Goal: Transaction & Acquisition: Download file/media

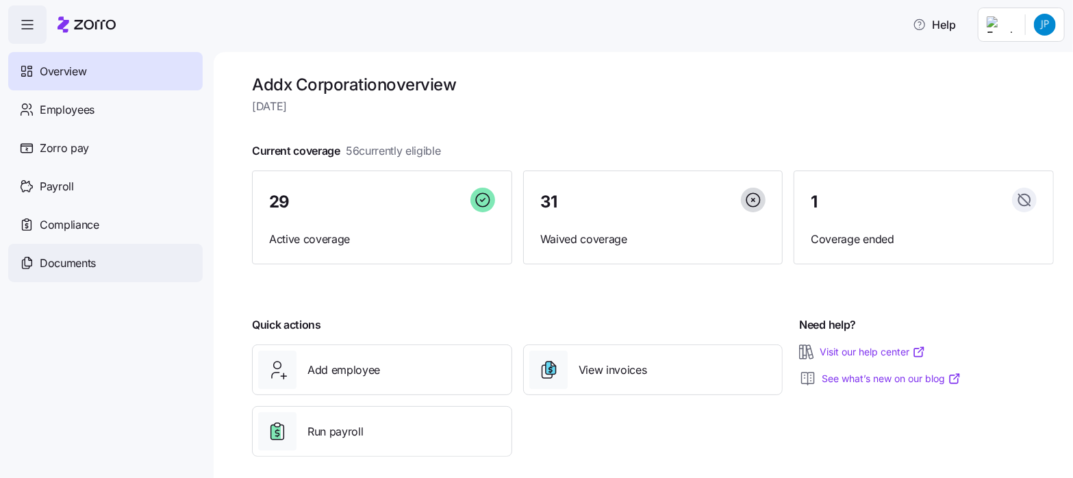
click at [60, 258] on span "Documents" at bounding box center [68, 263] width 56 height 17
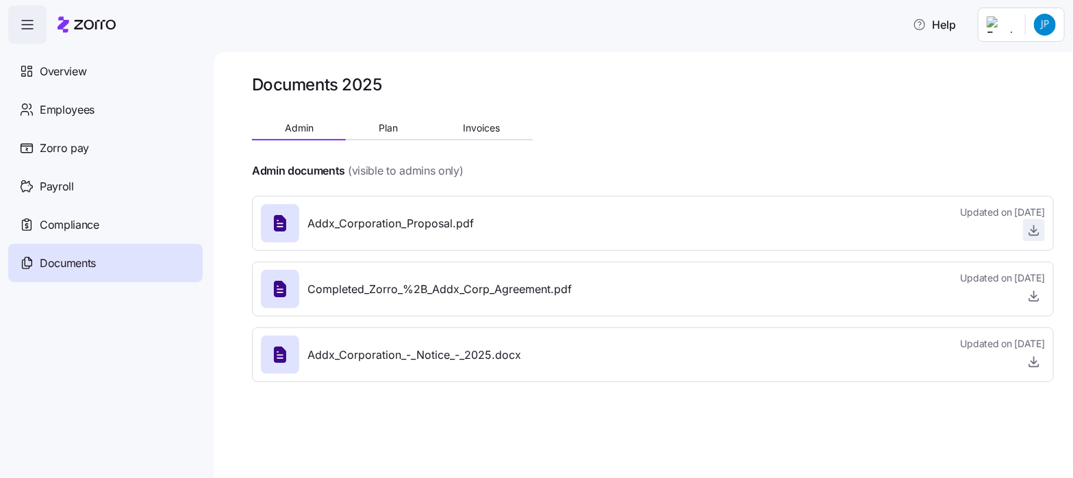
click at [1031, 230] on icon "button" at bounding box center [1033, 230] width 5 height 3
click at [1045, 31] on html "Help Overview Employees Zorro pay Payroll Compliance Documents Documents 2025 A…" at bounding box center [536, 235] width 1073 height 470
click at [994, 136] on div "Log out" at bounding box center [989, 138] width 53 height 15
